Goal: Task Accomplishment & Management: Manage account settings

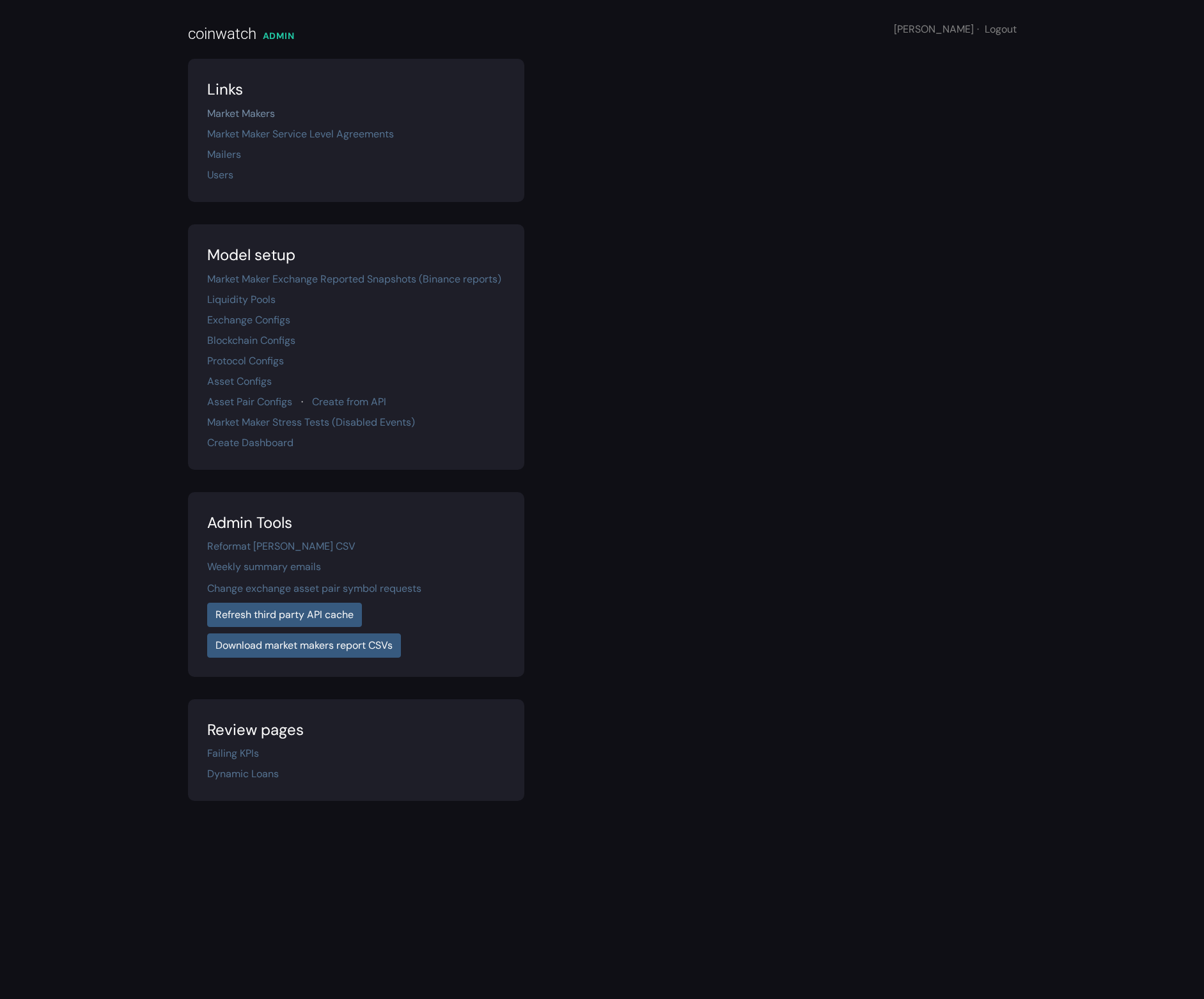
click at [262, 112] on link "Market Makers" at bounding box center [241, 113] width 68 height 13
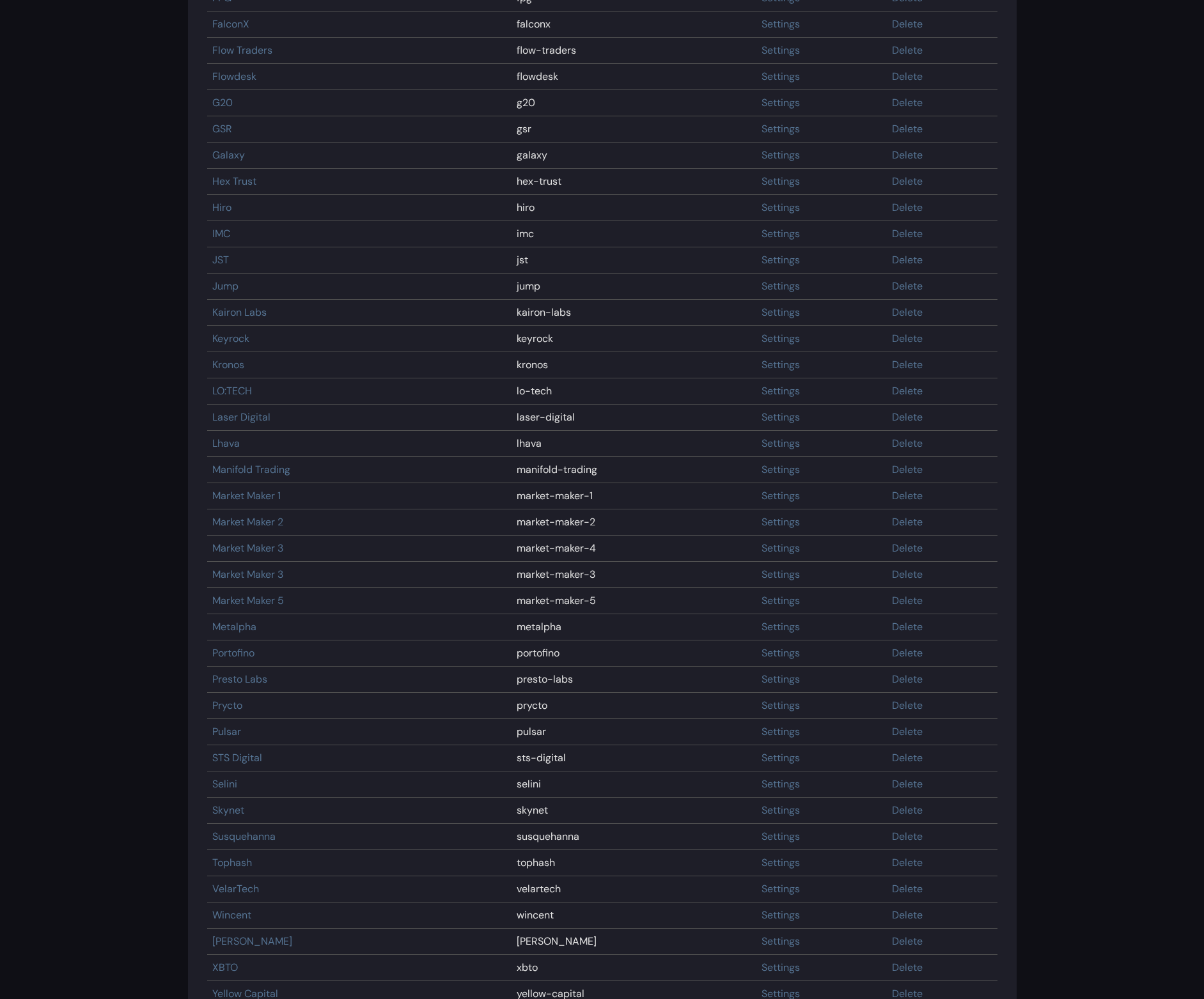
scroll to position [916, 0]
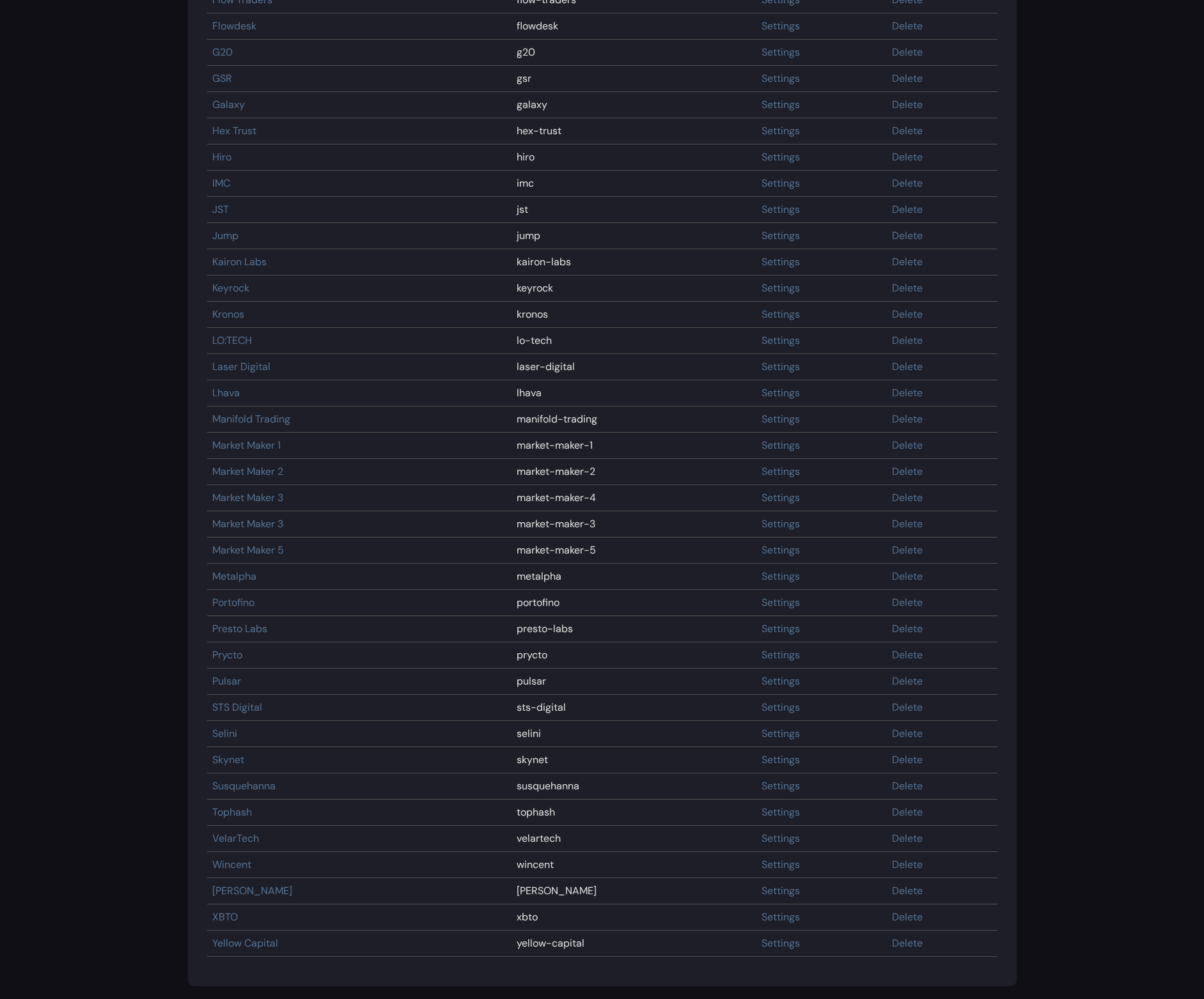
click at [134, 866] on main "coinwatch ADMIN Justin · Logout Market Makers Create Market Maker Name ****** L…" at bounding box center [602, 41] width 1204 height 1915
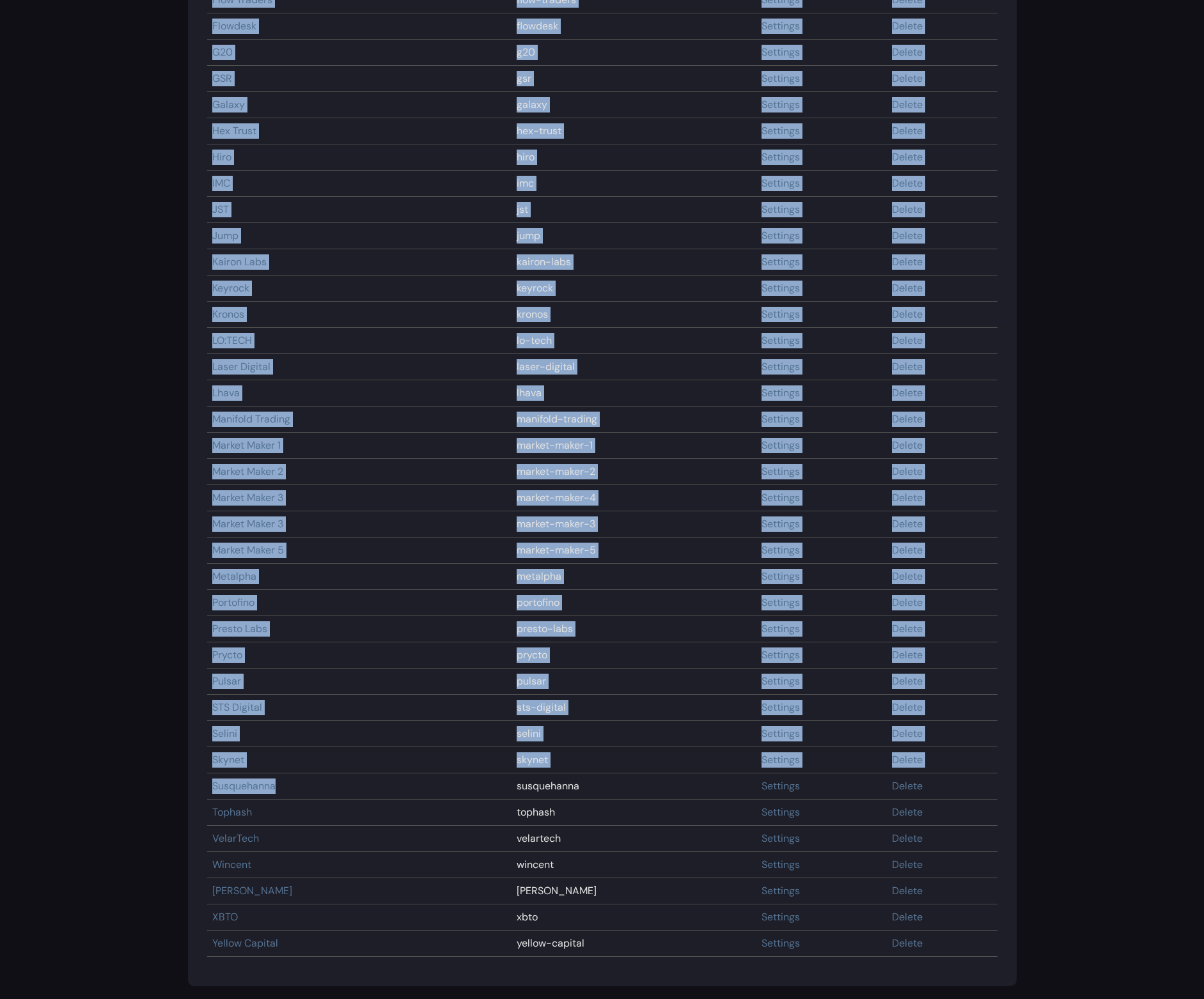
drag, startPoint x: 282, startPoint y: 788, endPoint x: 203, endPoint y: 785, distance: 79.1
click at [202, 787] on section "Human name Slug name Acheron acheron Settings Delete Alameda alameda Settings D…" at bounding box center [603, 163] width 829 height 1648
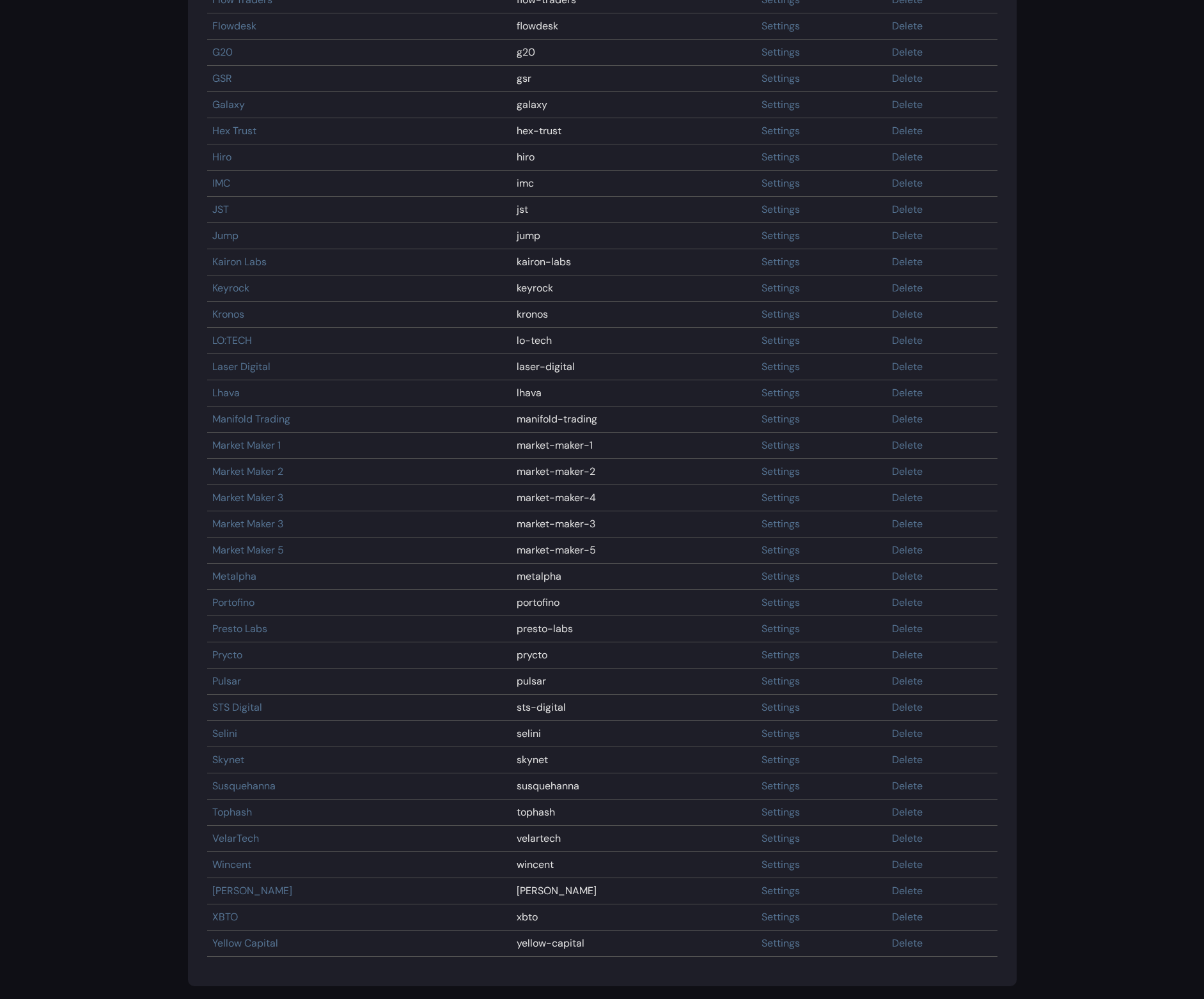
click at [319, 799] on td "Tophash" at bounding box center [359, 812] width 305 height 26
click at [254, 785] on link "Susquehanna" at bounding box center [244, 785] width 63 height 13
click at [762, 788] on link "Settings" at bounding box center [781, 785] width 39 height 13
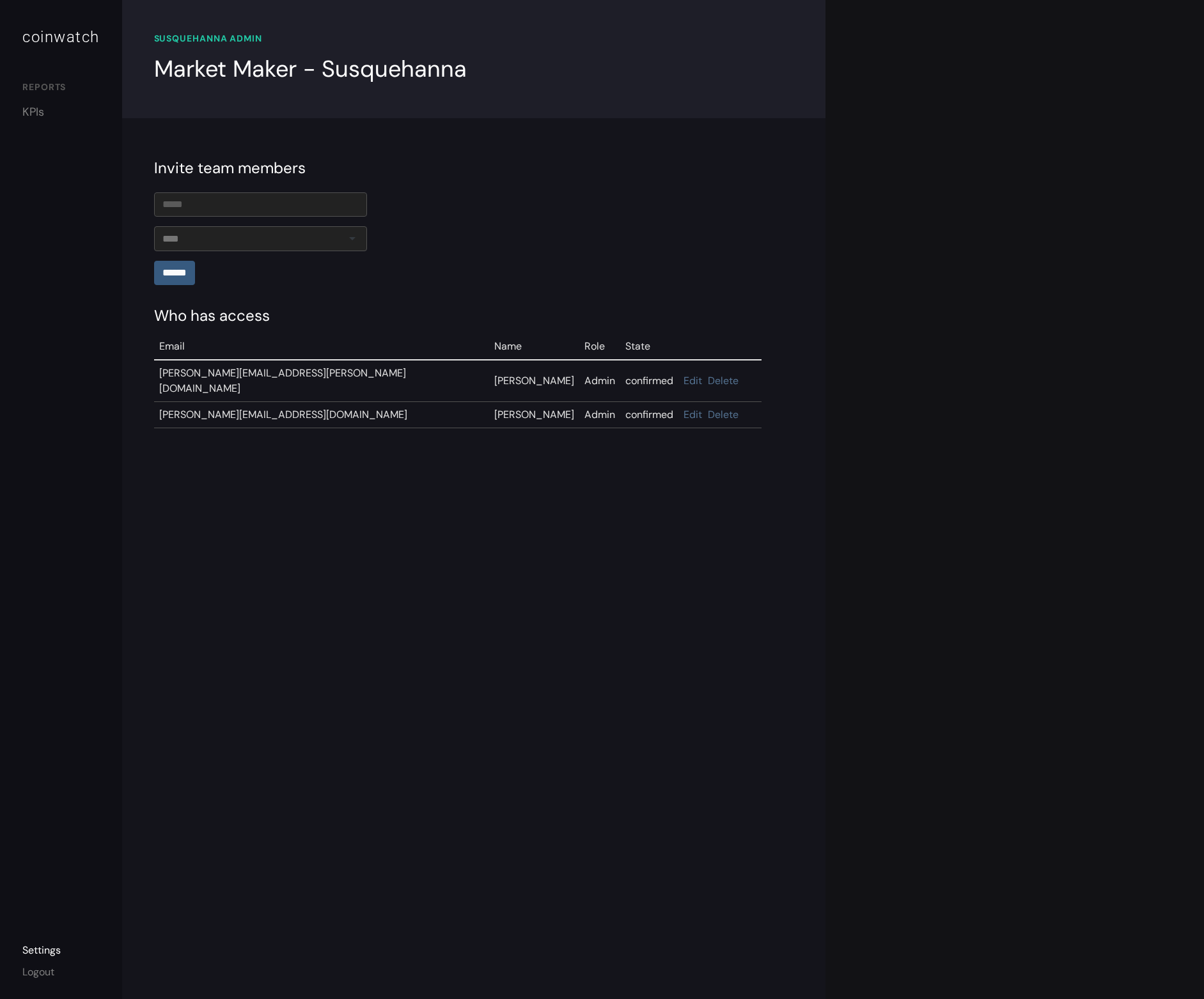
click at [434, 70] on div "Market Maker - Susquehanna" at bounding box center [310, 69] width 313 height 35
copy div "Susquehanna"
click at [43, 113] on link "KPIs" at bounding box center [61, 112] width 77 height 17
click at [34, 107] on link "KPIs" at bounding box center [61, 112] width 77 height 17
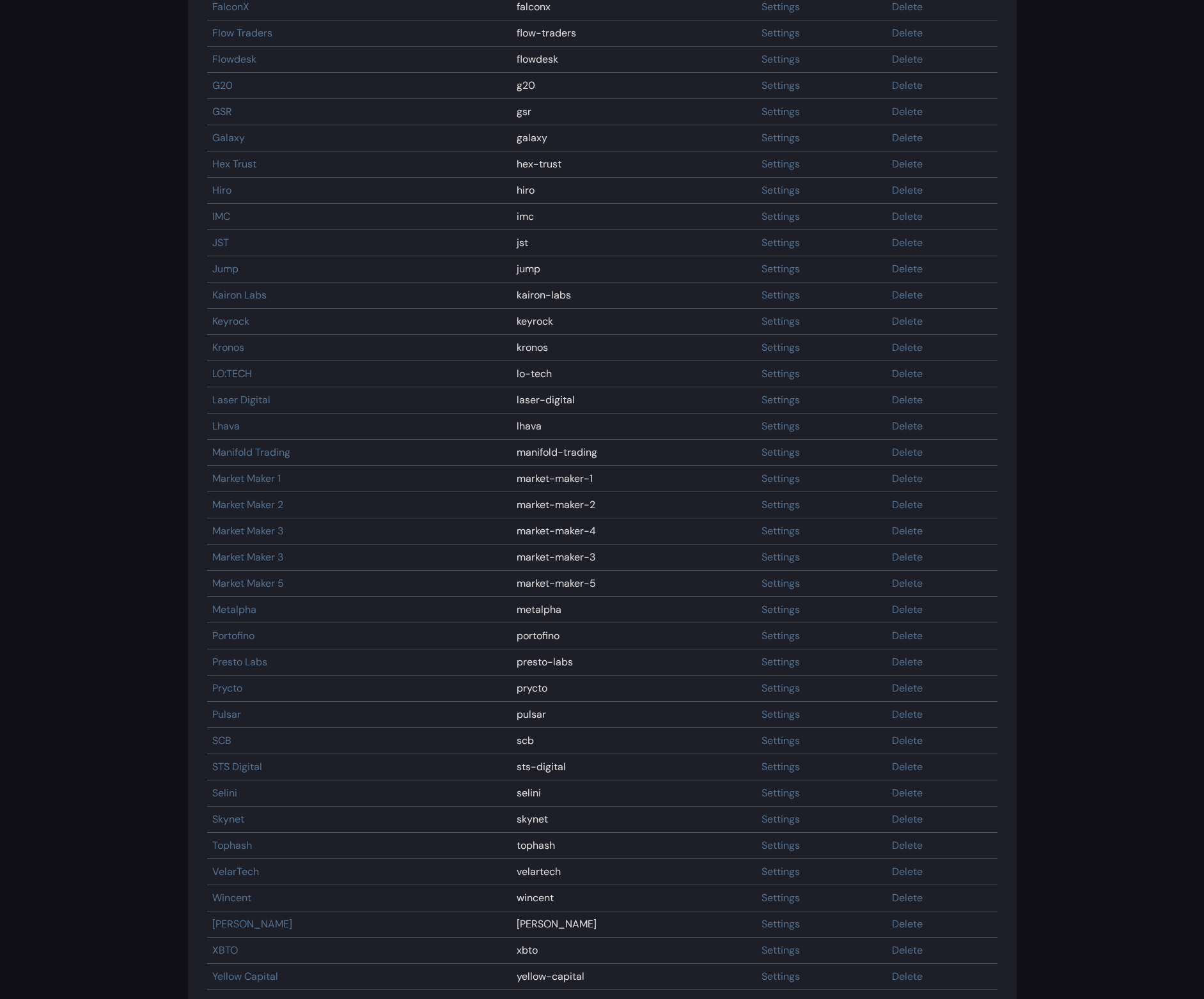
scroll to position [916, 0]
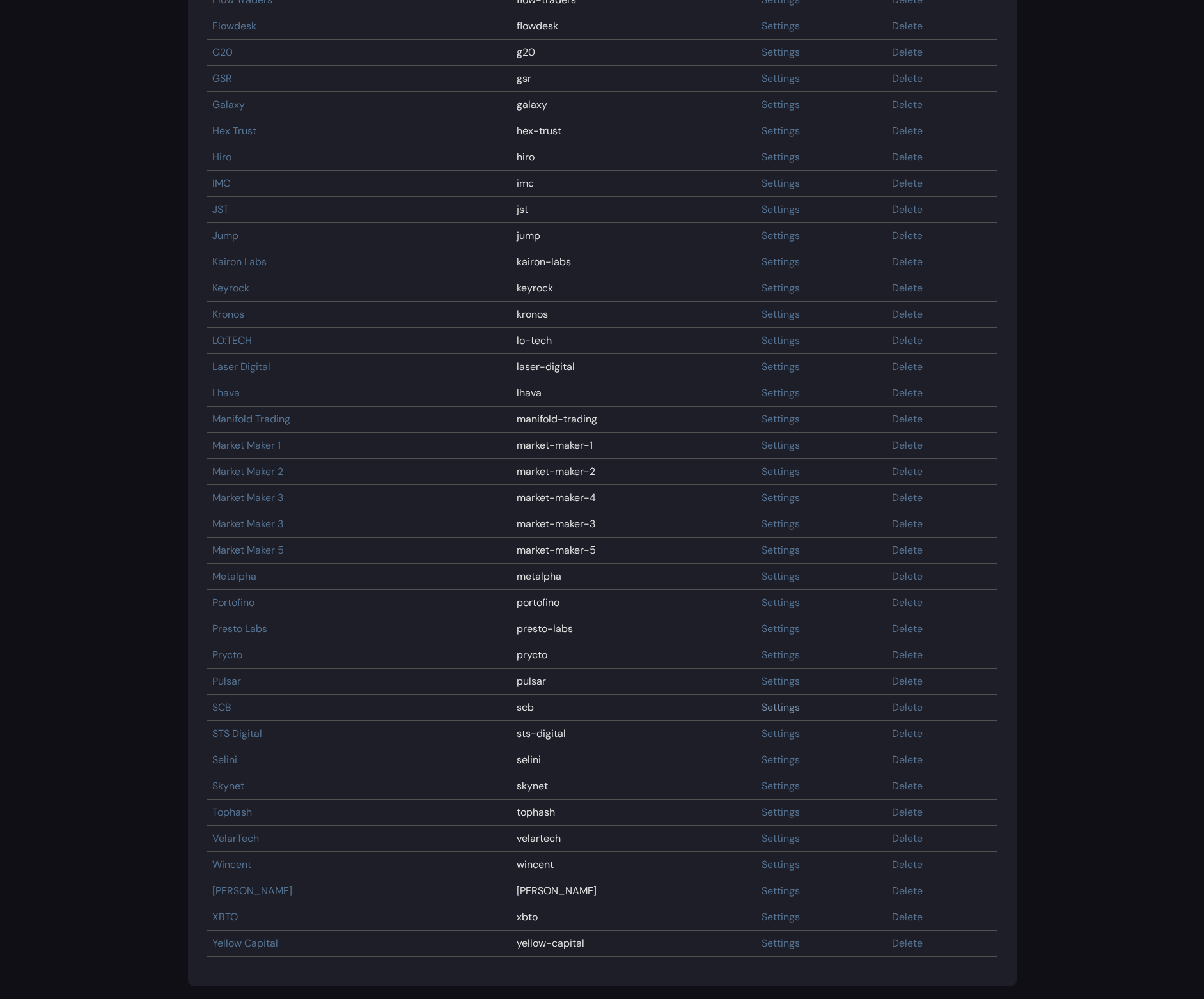
click at [762, 710] on link "Settings" at bounding box center [781, 707] width 39 height 13
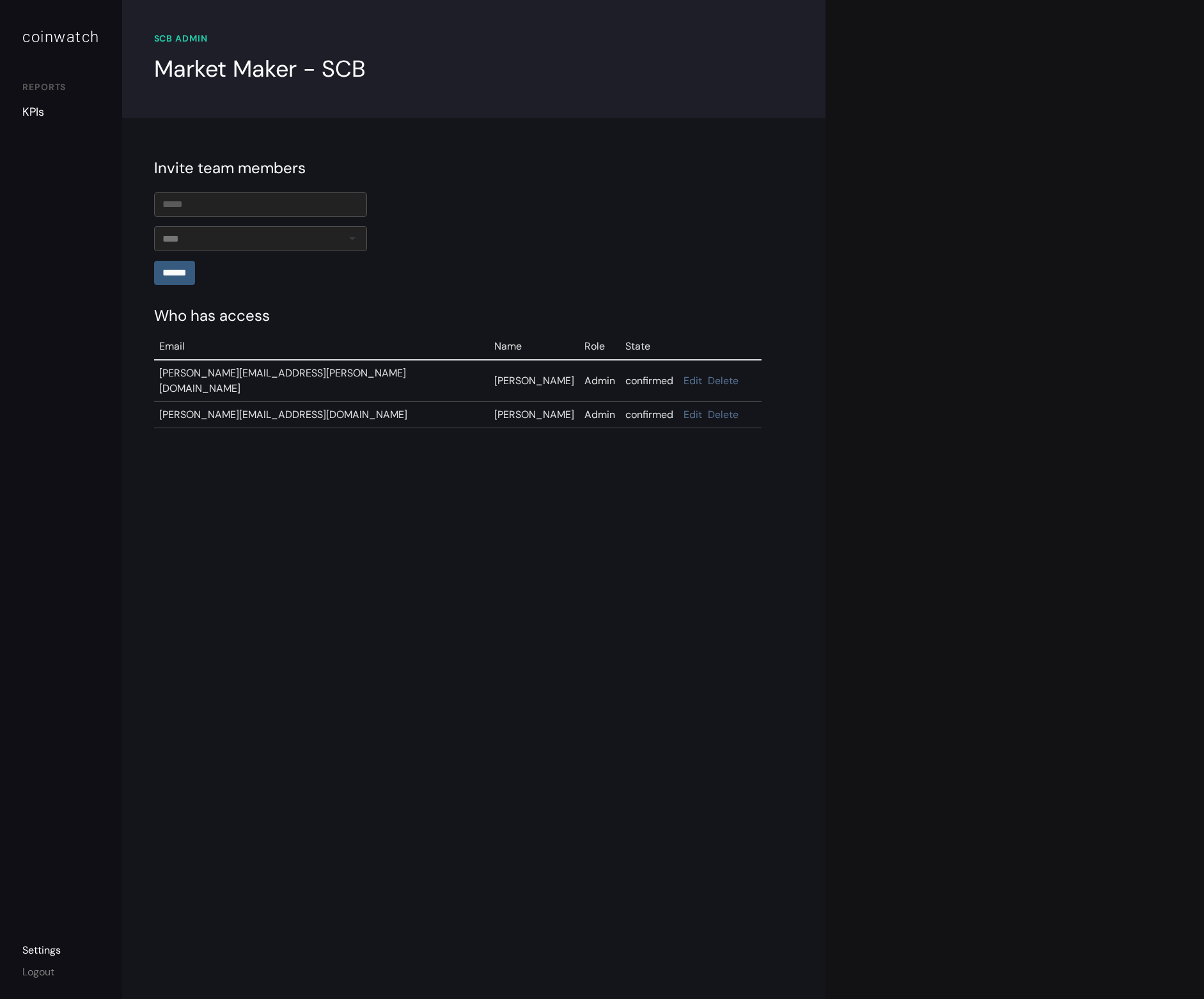
click at [32, 116] on link "KPIs" at bounding box center [61, 112] width 77 height 17
